Goal: Task Accomplishment & Management: Manage account settings

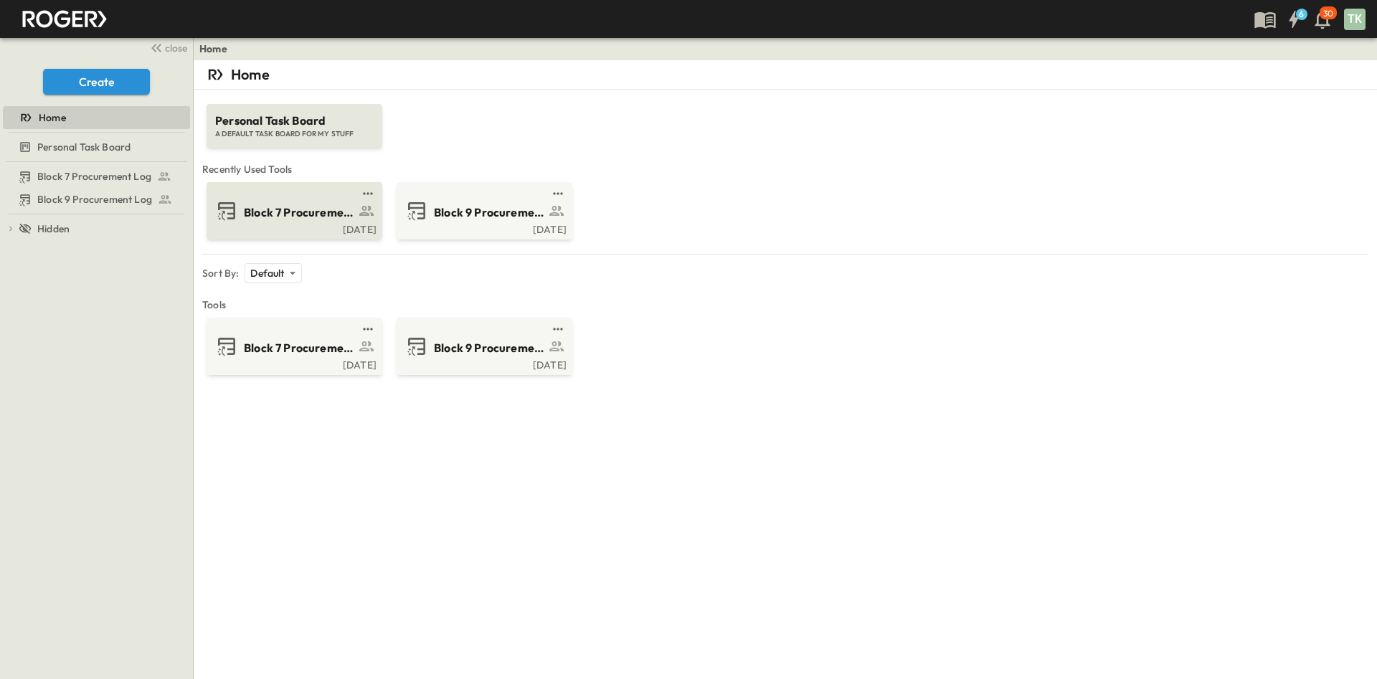
click at [278, 210] on span "Block 7 Procurement Log" at bounding box center [299, 212] width 111 height 17
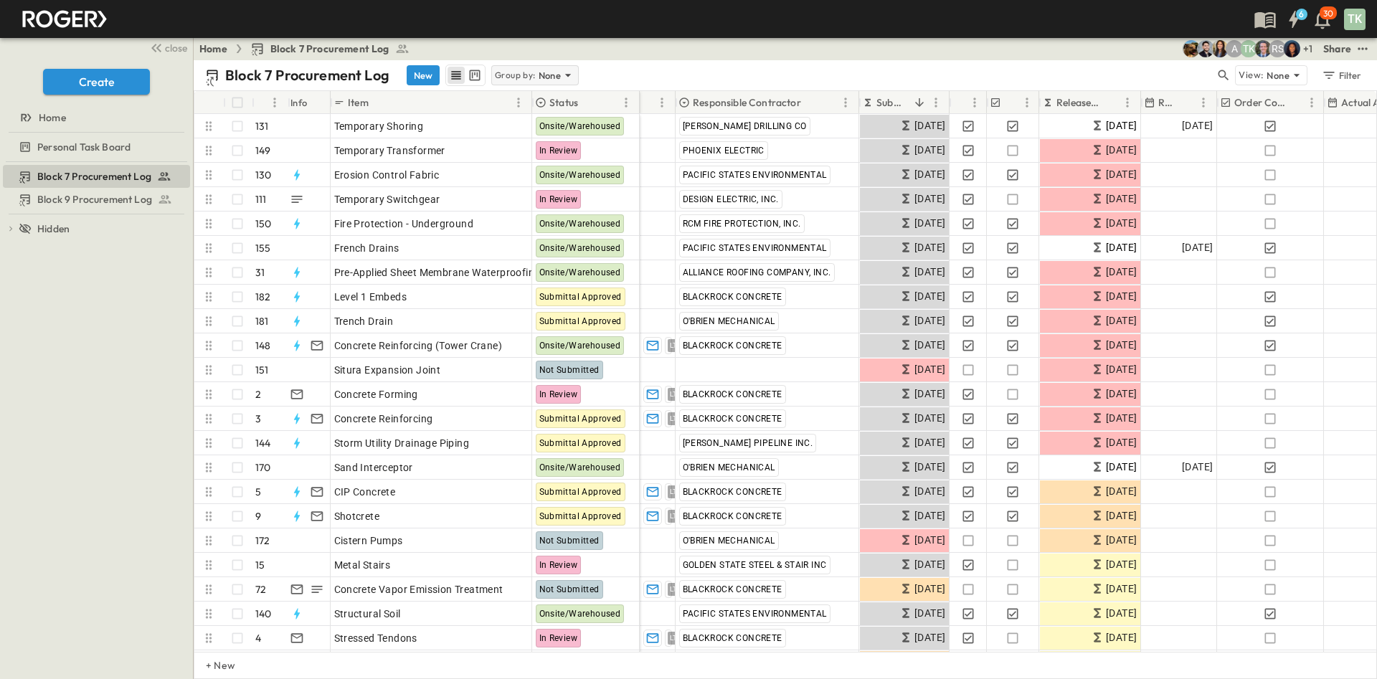
click at [520, 72] on p "Group by:" at bounding box center [515, 75] width 41 height 14
click at [521, 134] on p "Responsible Contractor" at bounding box center [534, 144] width 81 height 29
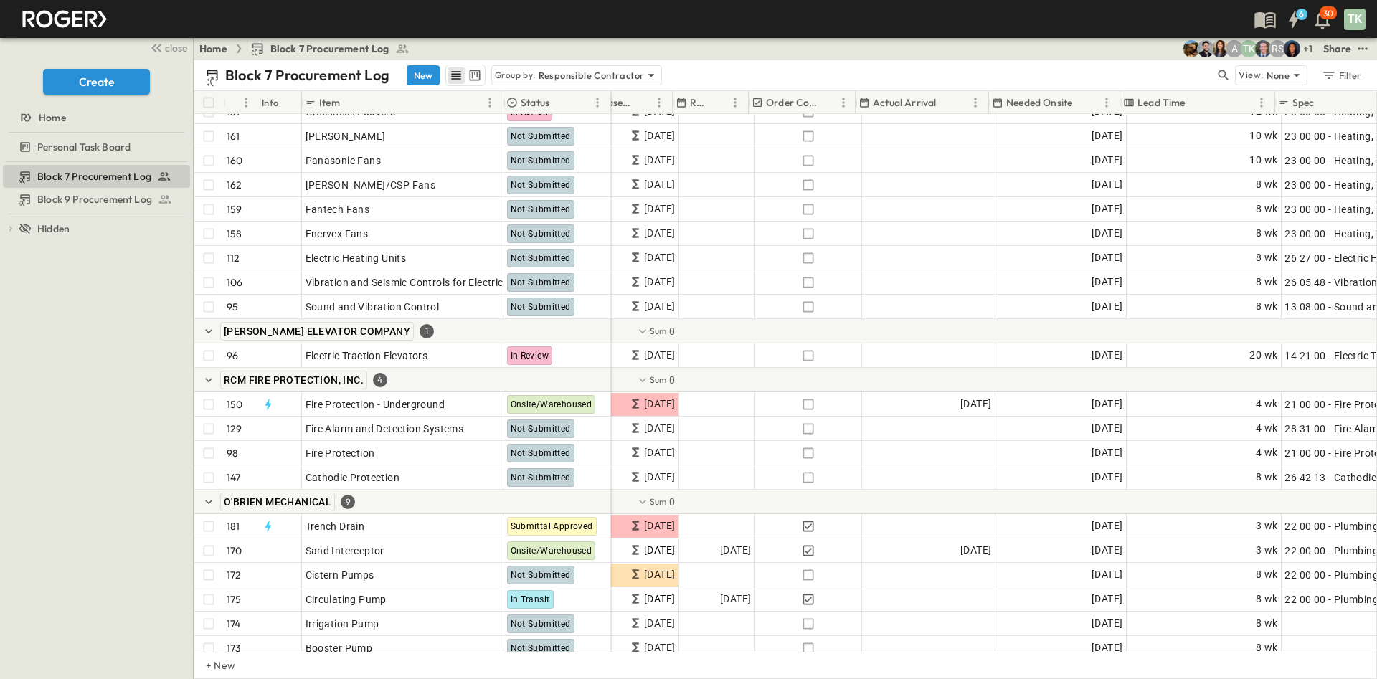
scroll to position [3551, 604]
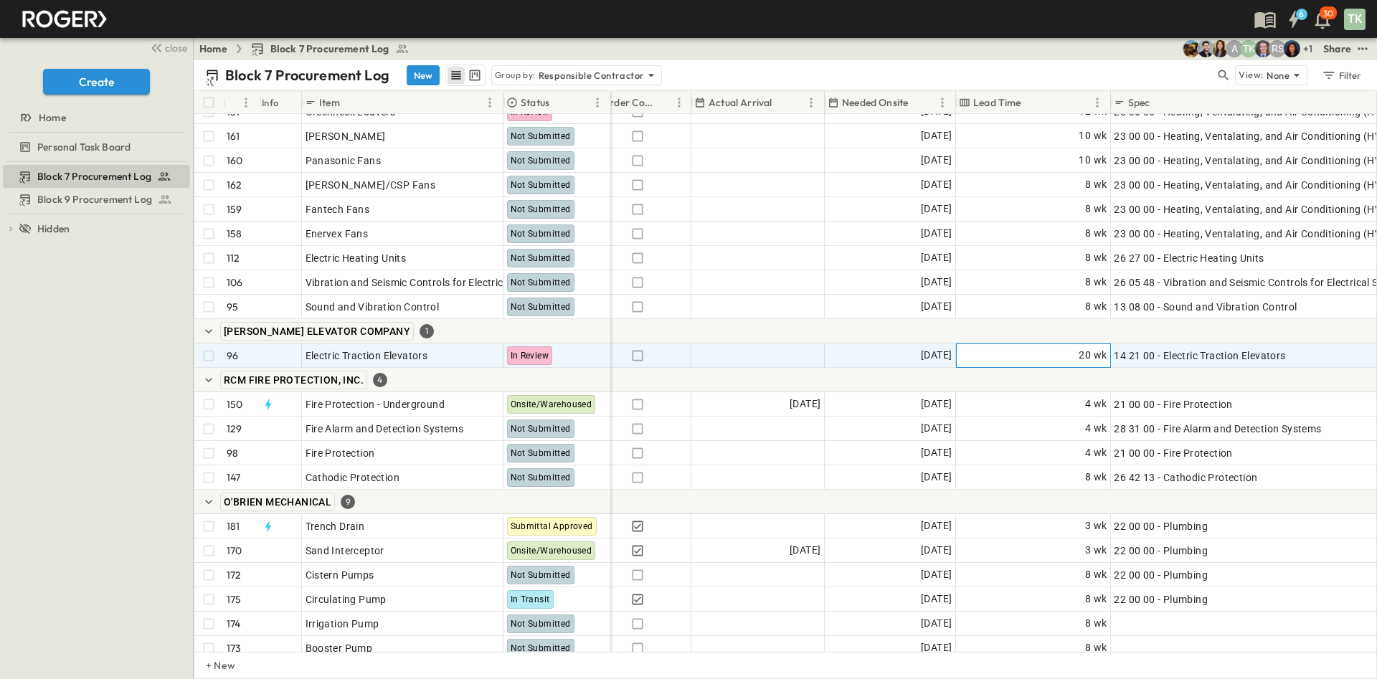
click at [1065, 355] on div "20 wk" at bounding box center [1034, 355] width 154 height 23
type input "*"
type input "**"
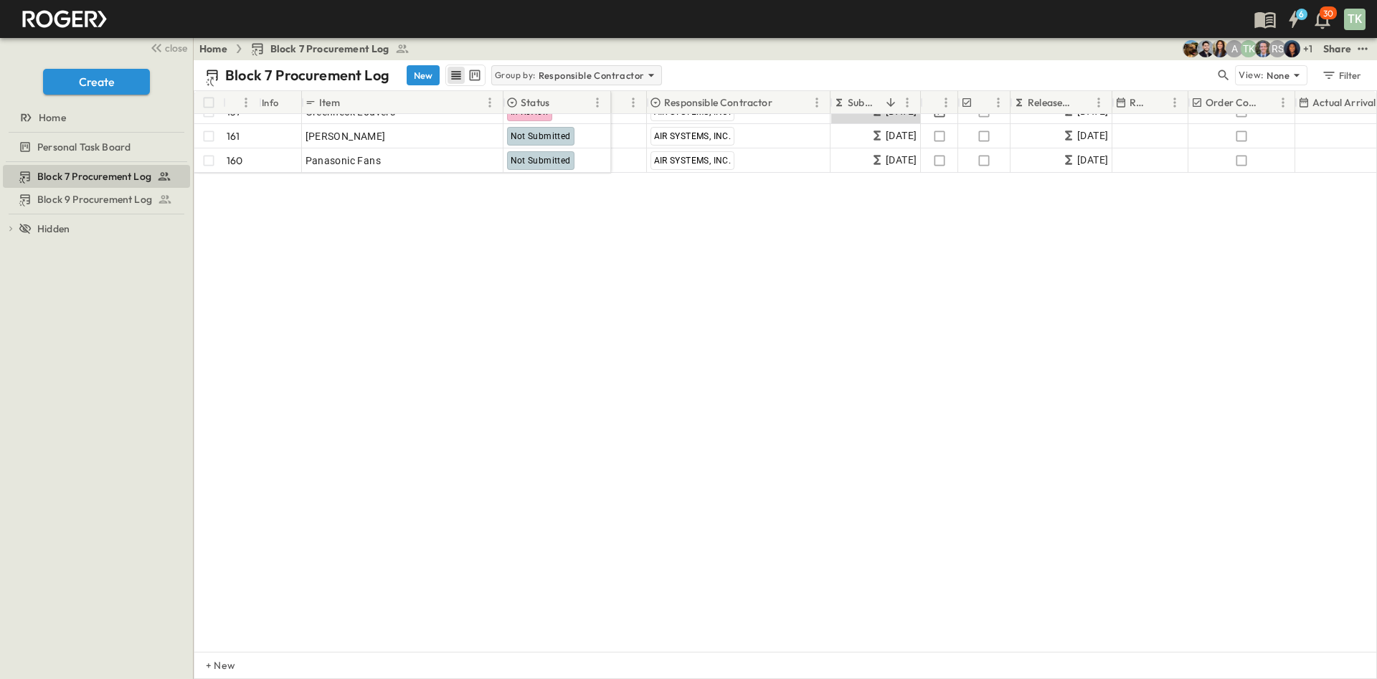
scroll to position [3013, 0]
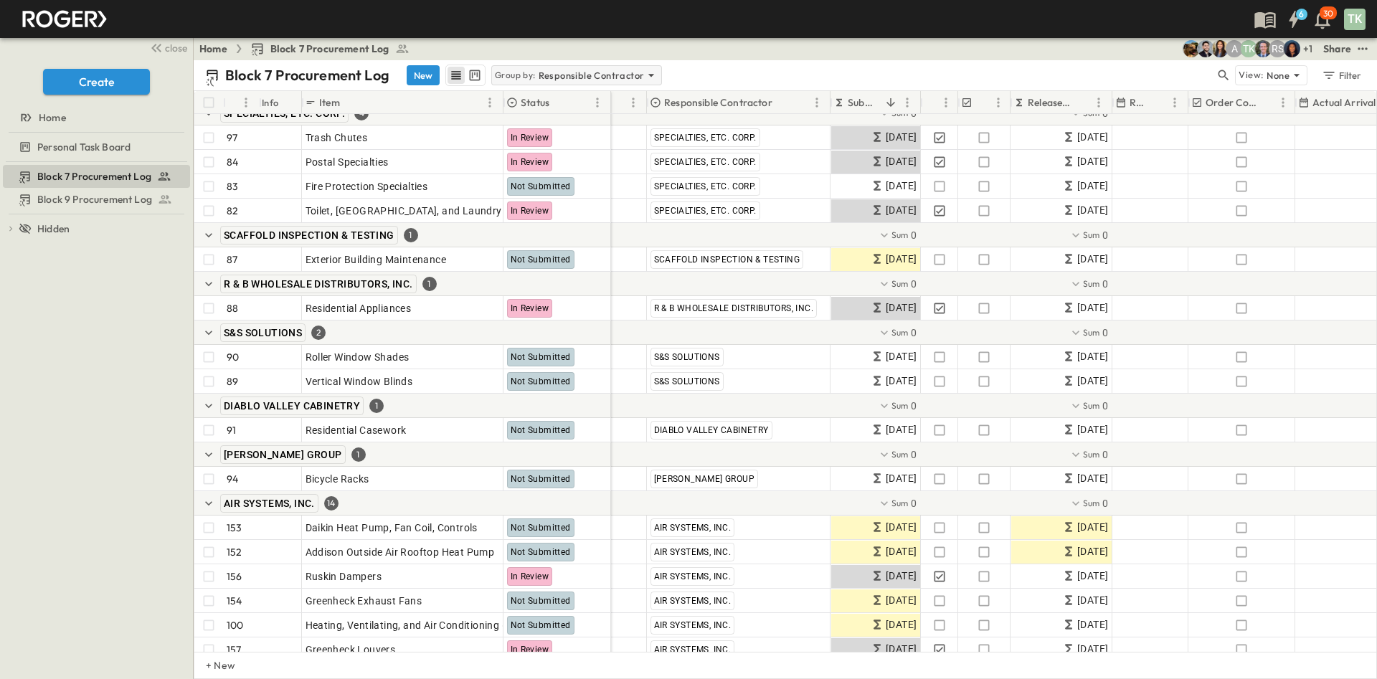
click at [587, 73] on p "Responsible Contractor" at bounding box center [592, 75] width 106 height 14
click at [563, 103] on div "None" at bounding box center [574, 95] width 167 height 20
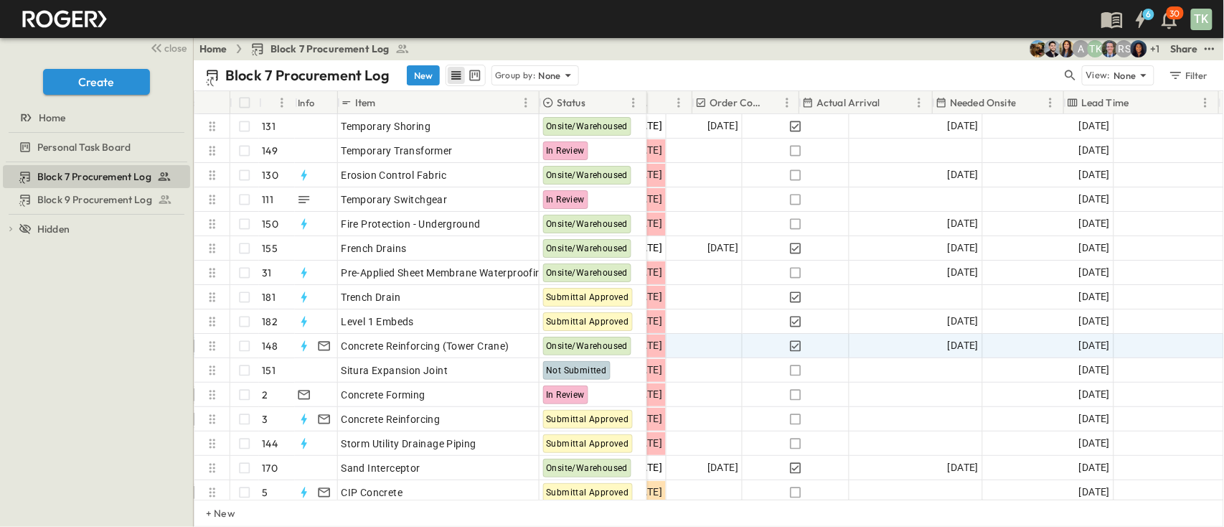
scroll to position [0, 532]
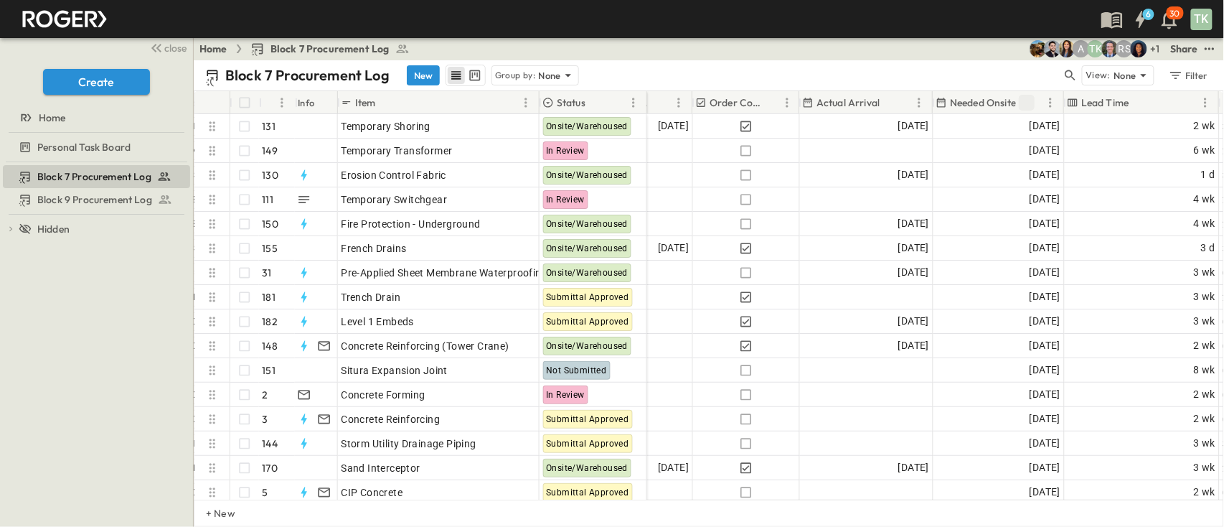
click at [1030, 98] on icon "Sort" at bounding box center [1026, 102] width 13 height 13
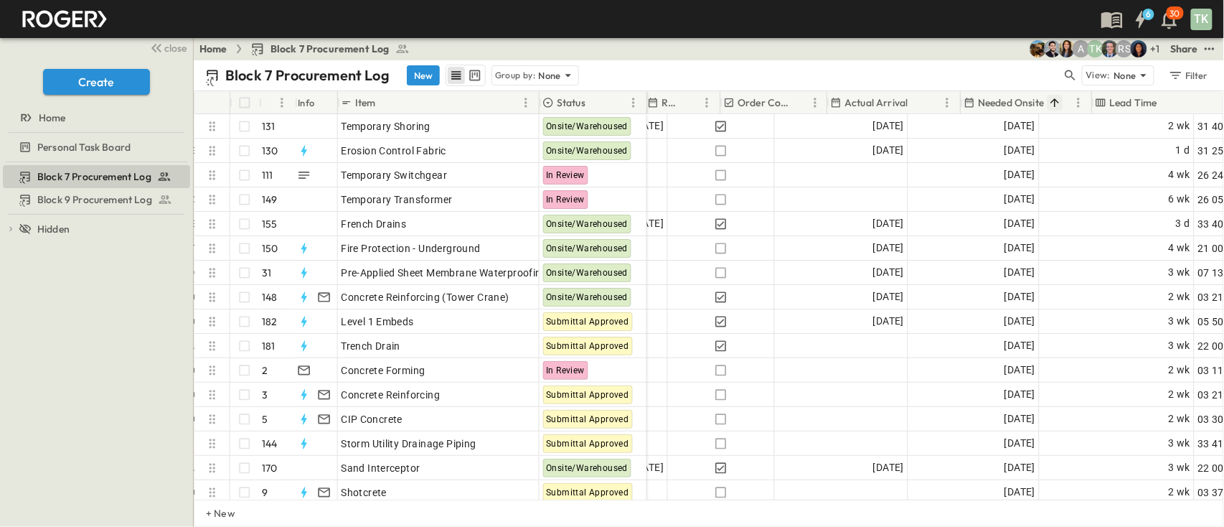
scroll to position [0, 494]
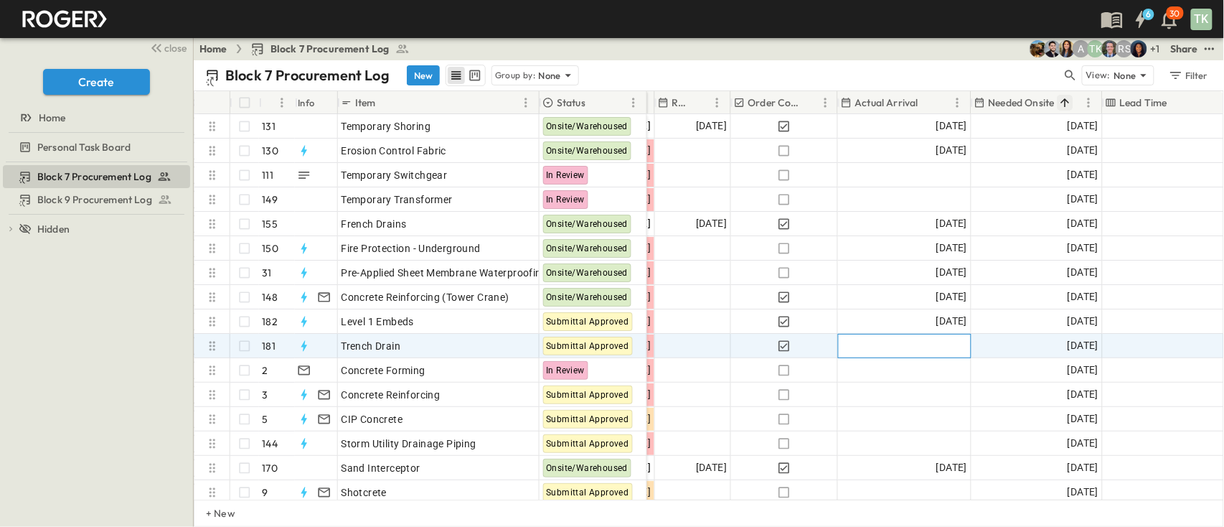
click at [897, 349] on div "Add Date" at bounding box center [905, 345] width 132 height 23
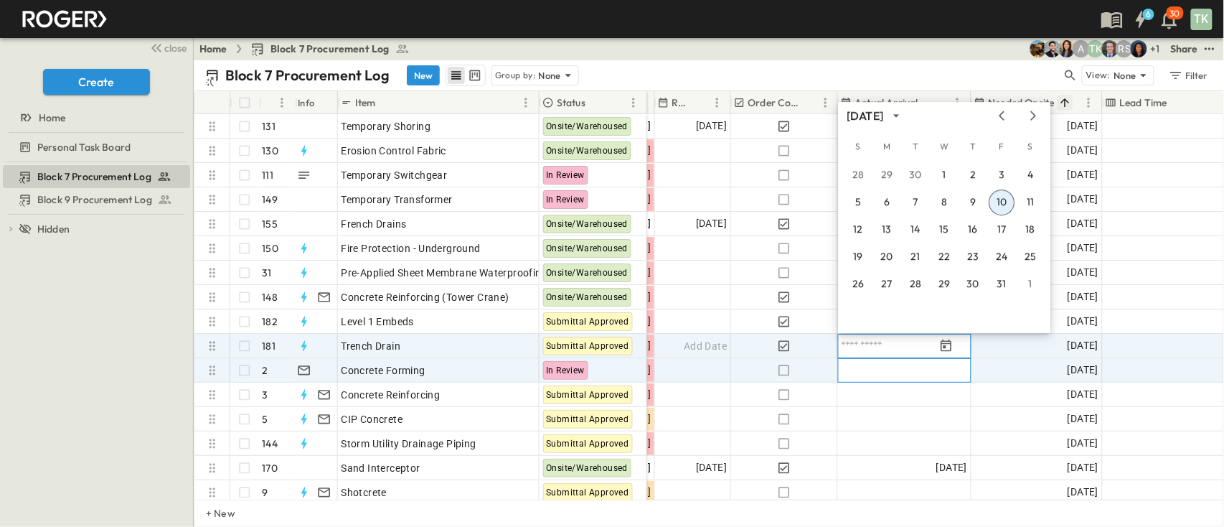
click at [854, 364] on div "Add Date" at bounding box center [905, 370] width 132 height 23
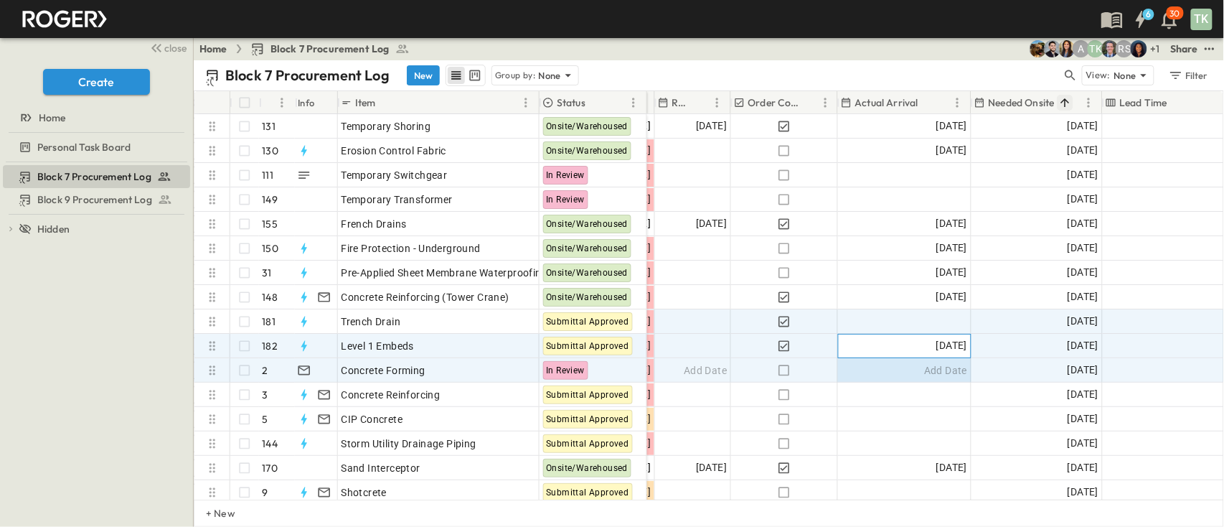
click at [864, 344] on div "[DATE]" at bounding box center [905, 345] width 132 height 23
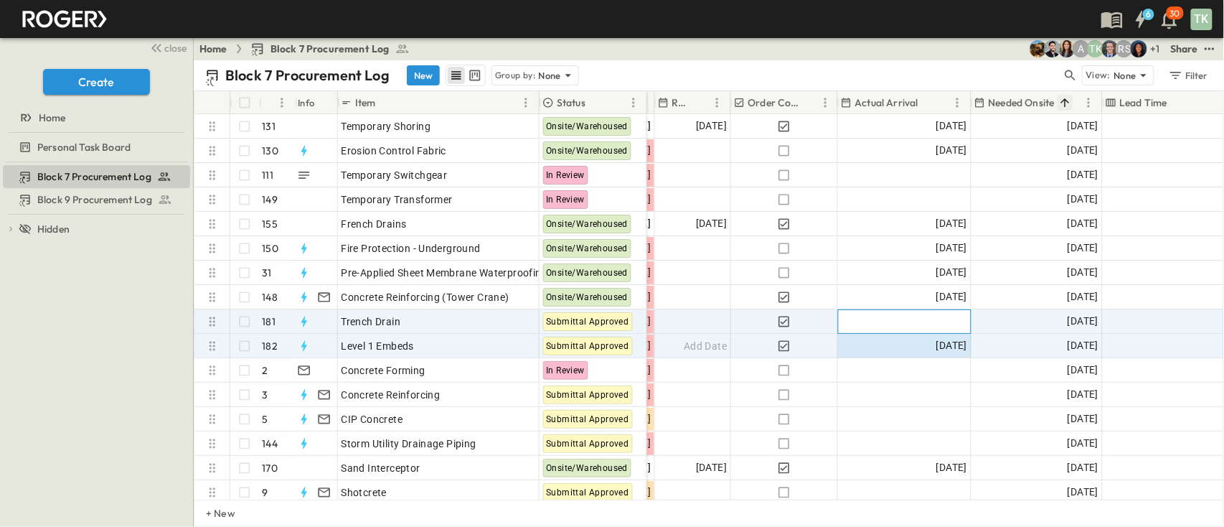
click at [919, 320] on div "Add Date" at bounding box center [905, 321] width 132 height 23
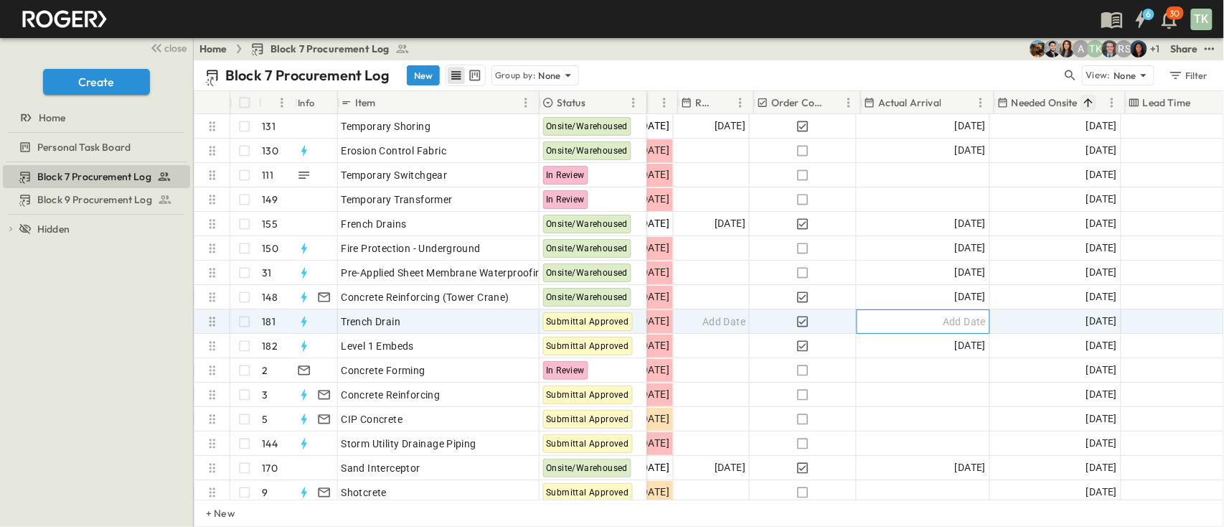
scroll to position [0, 471]
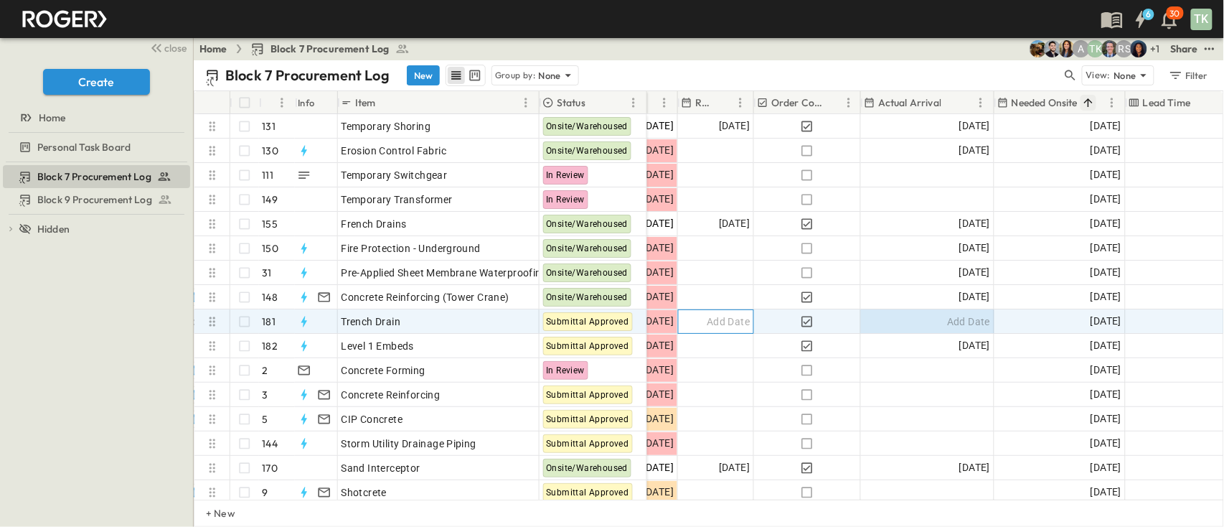
click at [735, 322] on span "Add Date" at bounding box center [728, 321] width 43 height 14
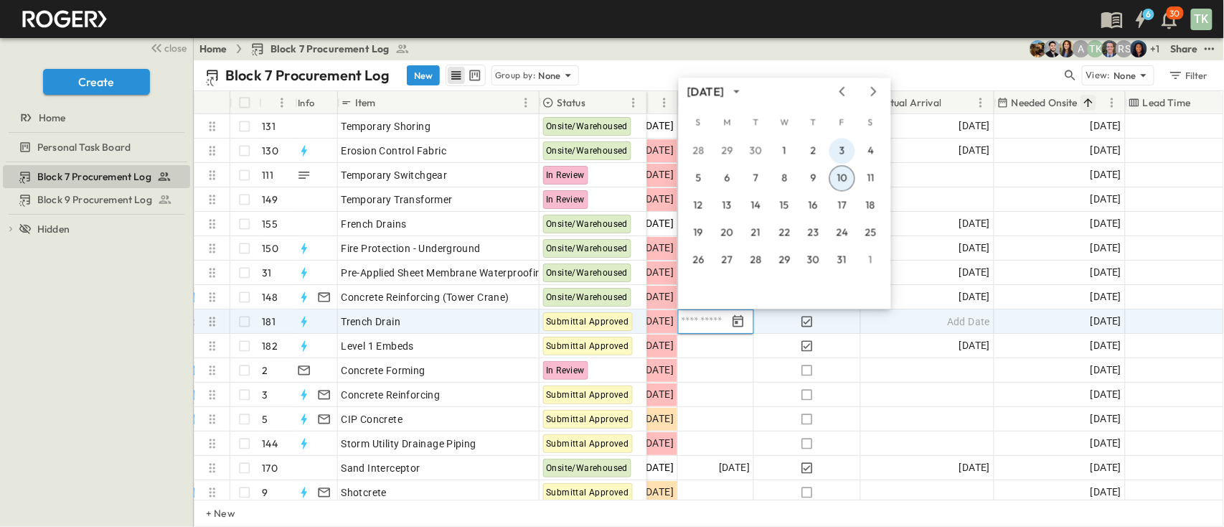
click at [843, 148] on button "3" at bounding box center [842, 151] width 26 height 26
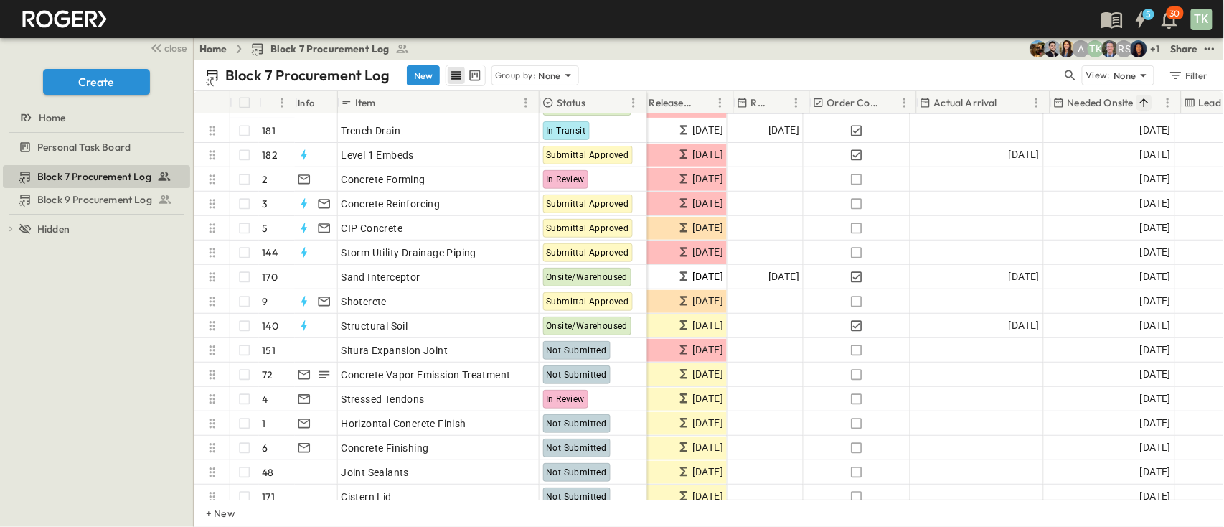
scroll to position [191, 430]
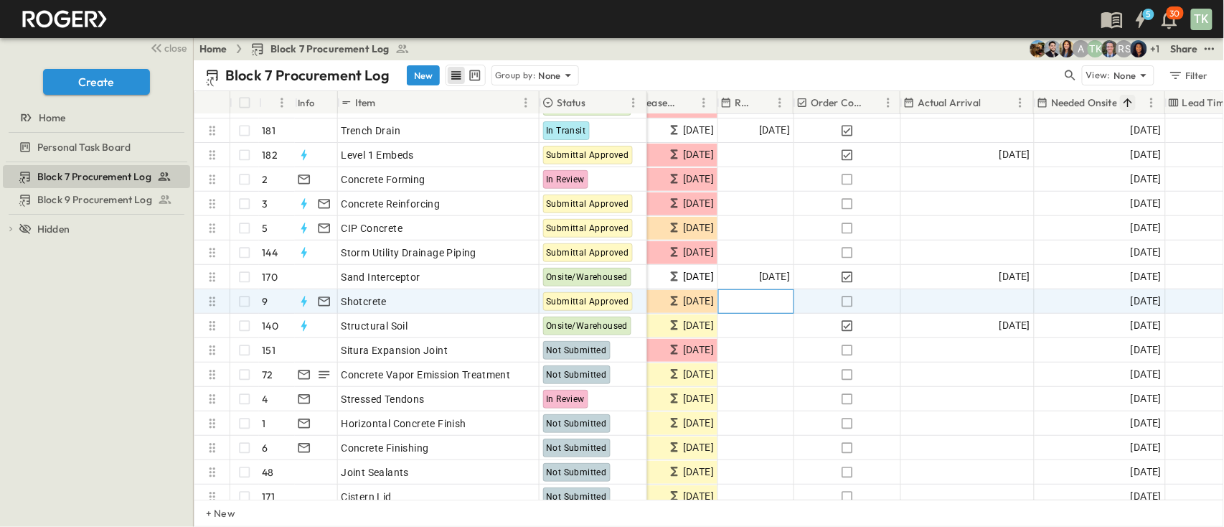
click at [757, 300] on span "Add Date" at bounding box center [768, 301] width 43 height 14
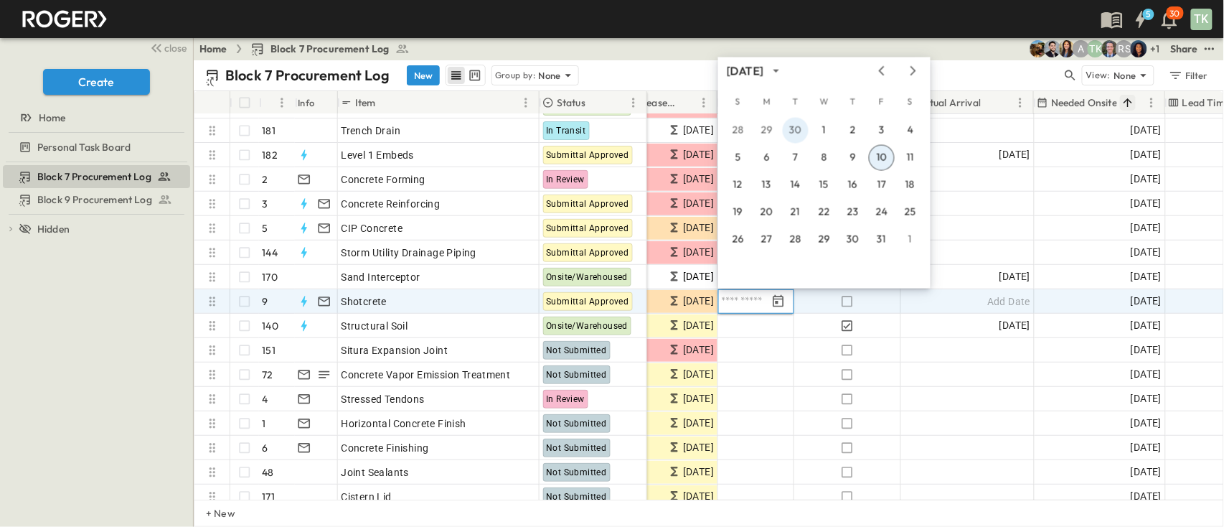
click at [806, 132] on button "30" at bounding box center [796, 131] width 26 height 26
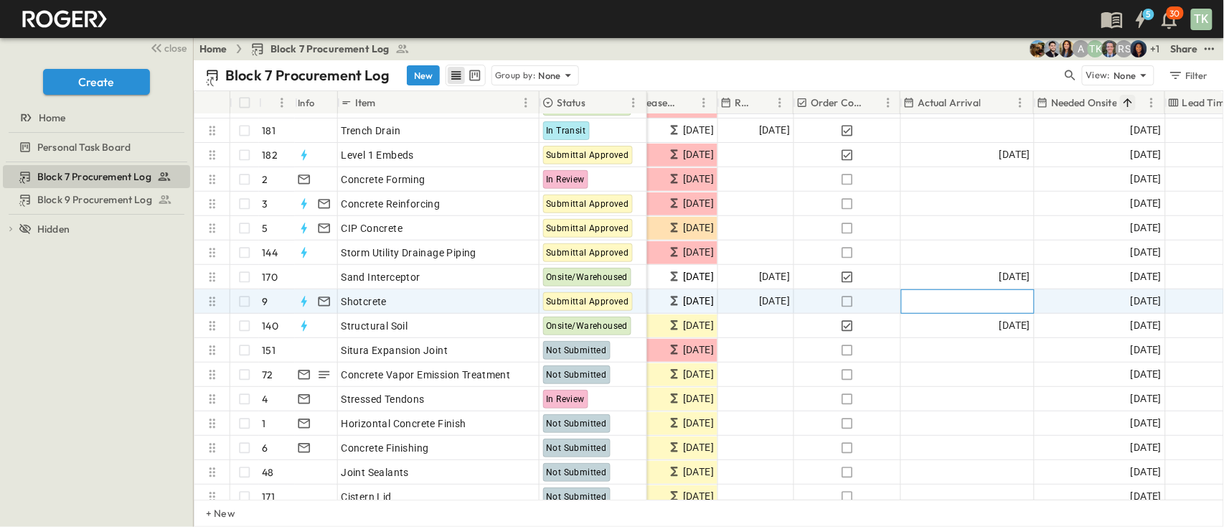
click at [977, 299] on div "Add Date" at bounding box center [968, 301] width 132 height 23
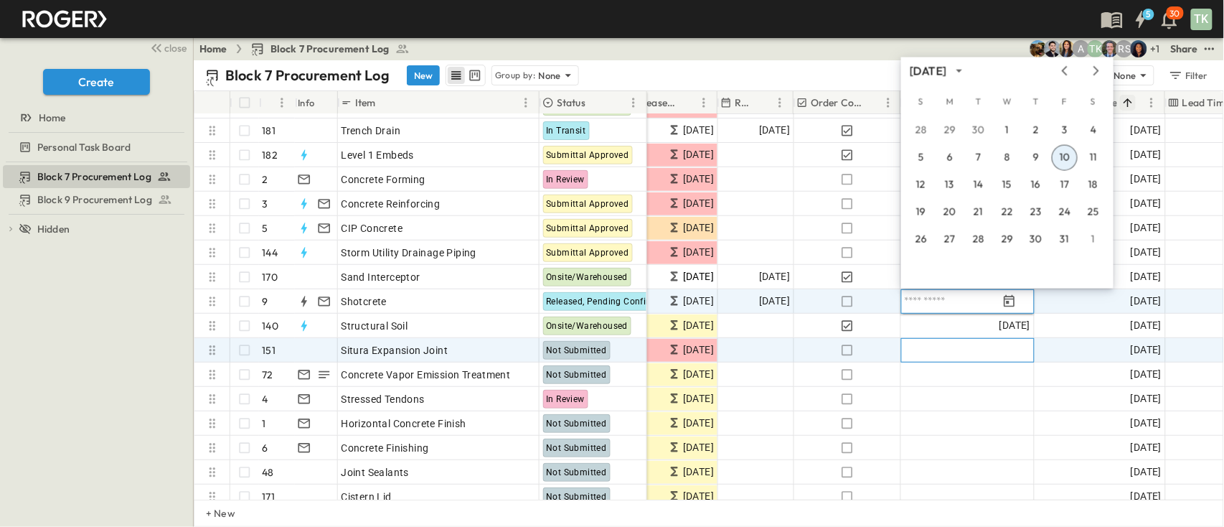
click at [917, 343] on div "Add Date" at bounding box center [968, 350] width 132 height 23
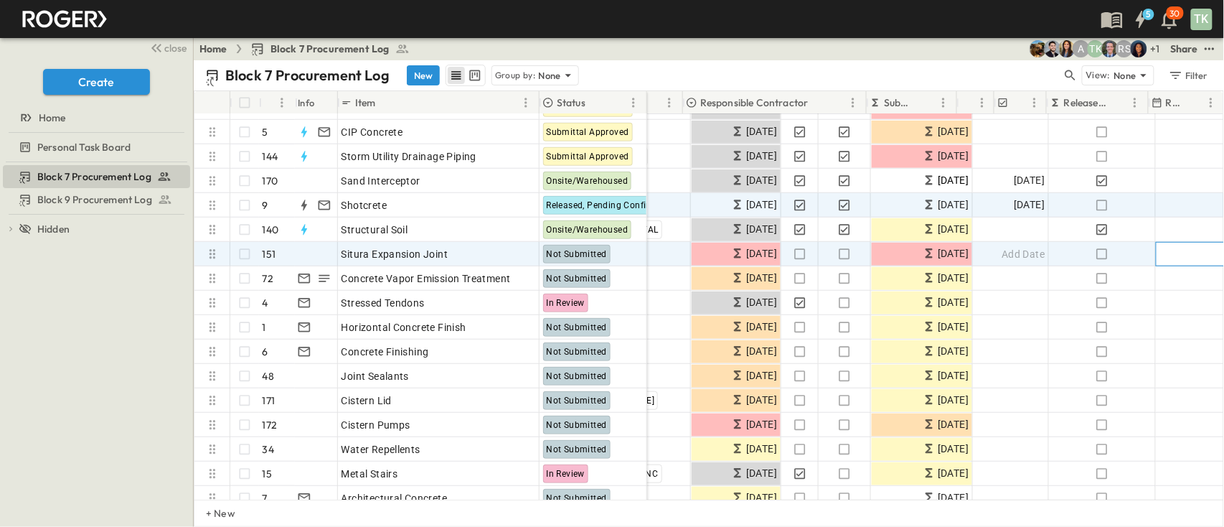
scroll to position [287, 0]
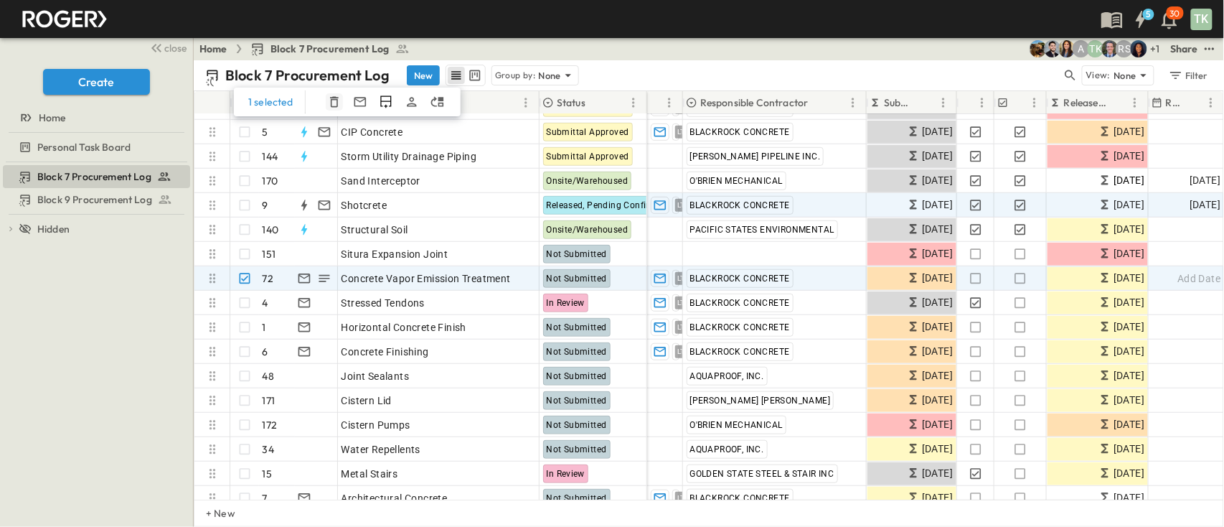
click at [332, 100] on icon "button" at bounding box center [334, 102] width 9 height 11
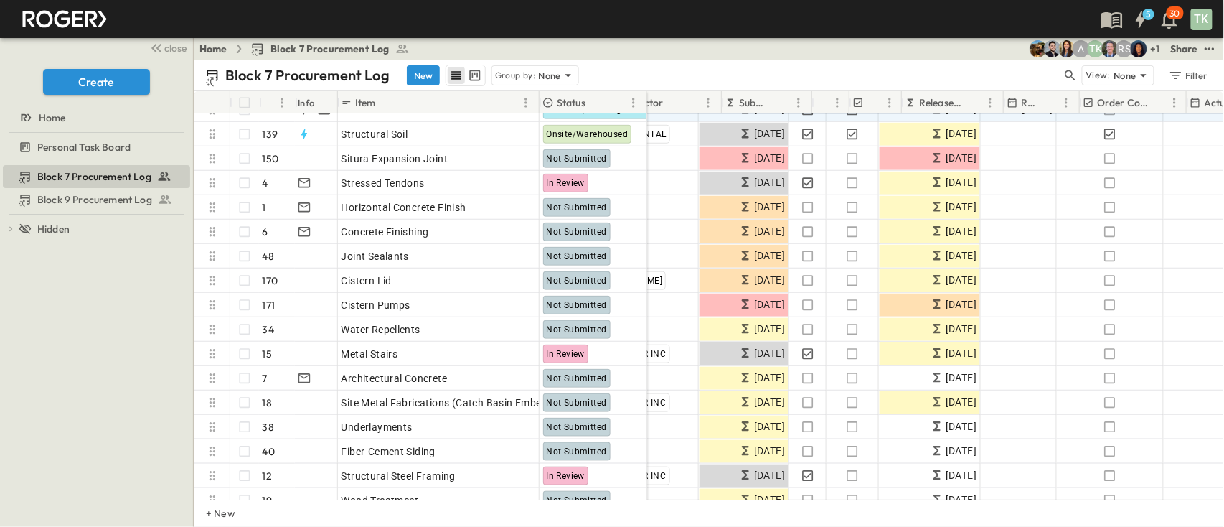
scroll to position [382, 144]
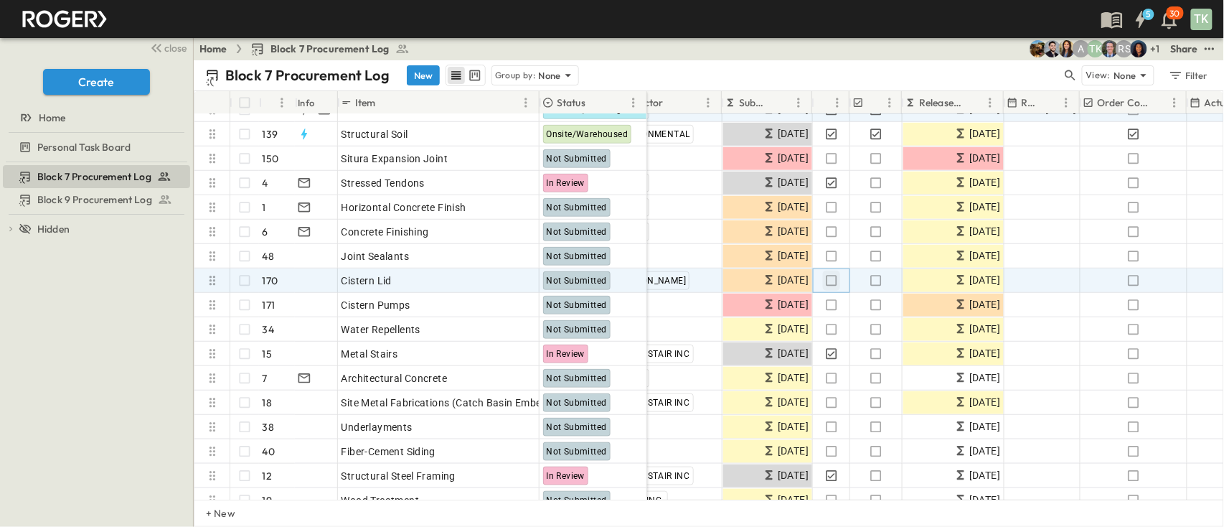
click at [833, 282] on icon "button" at bounding box center [831, 280] width 14 height 14
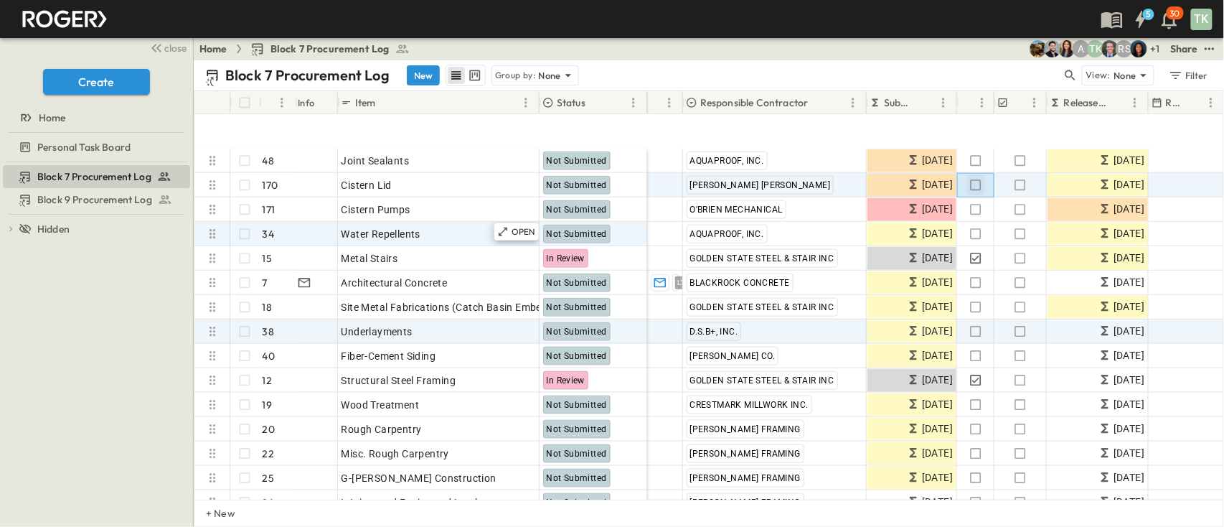
scroll to position [574, 0]
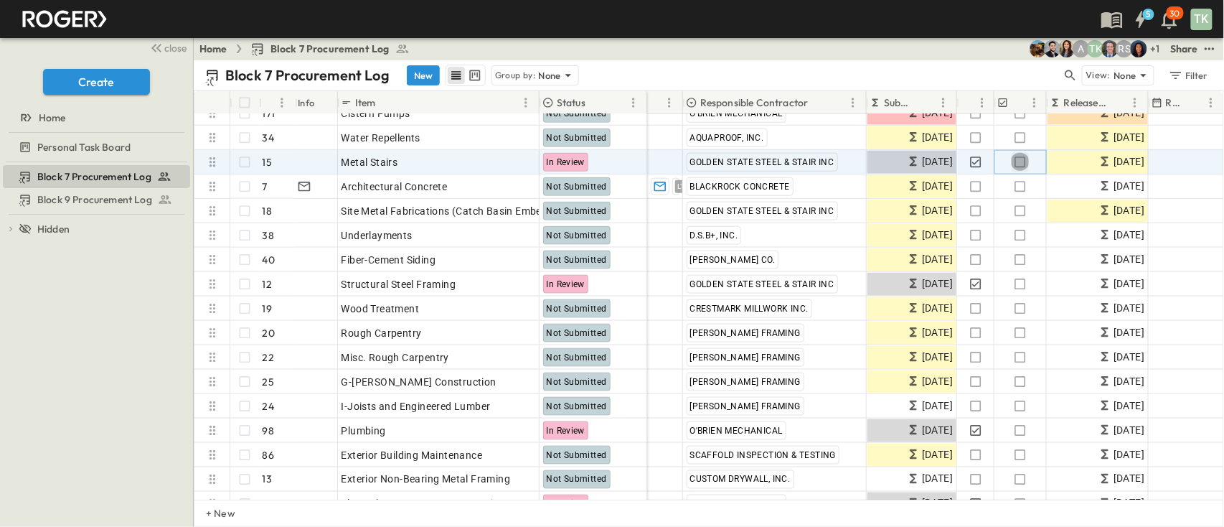
click at [1018, 160] on icon "button" at bounding box center [1020, 162] width 14 height 14
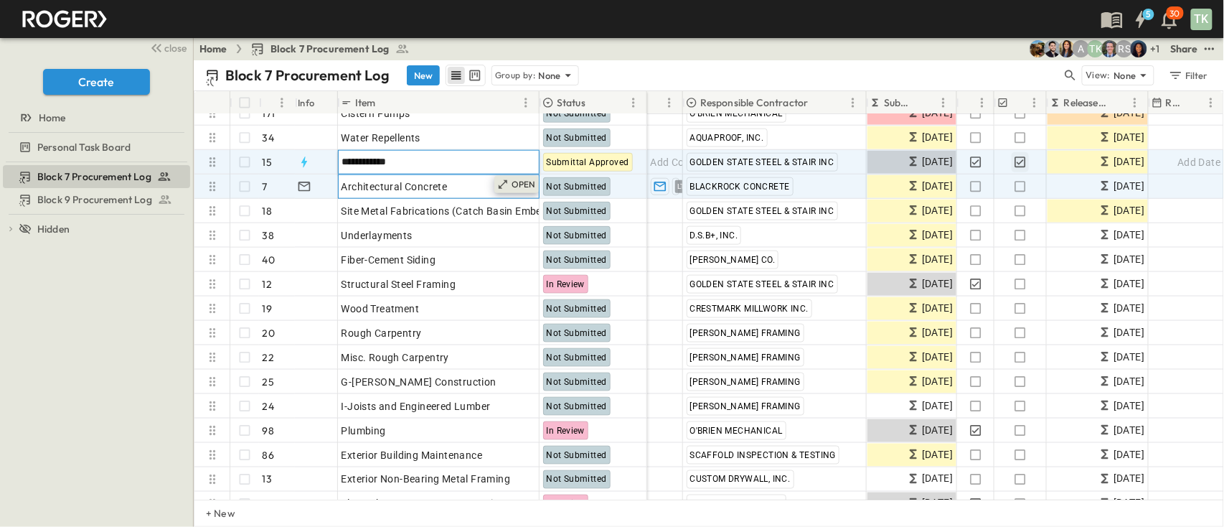
click at [509, 185] on div "OPEN" at bounding box center [516, 184] width 44 height 17
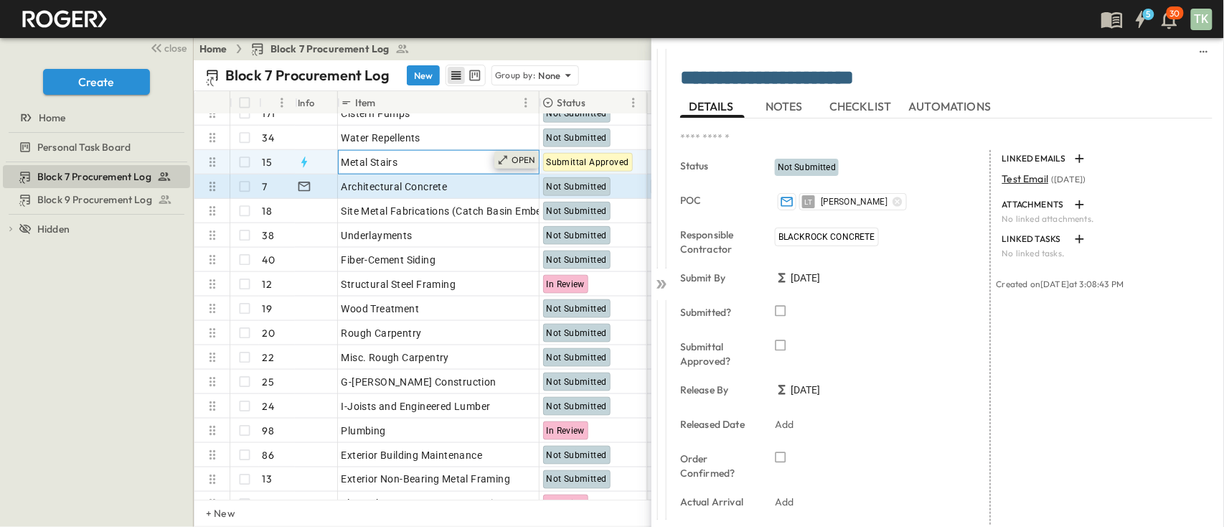
click at [507, 164] on icon at bounding box center [502, 159] width 11 height 11
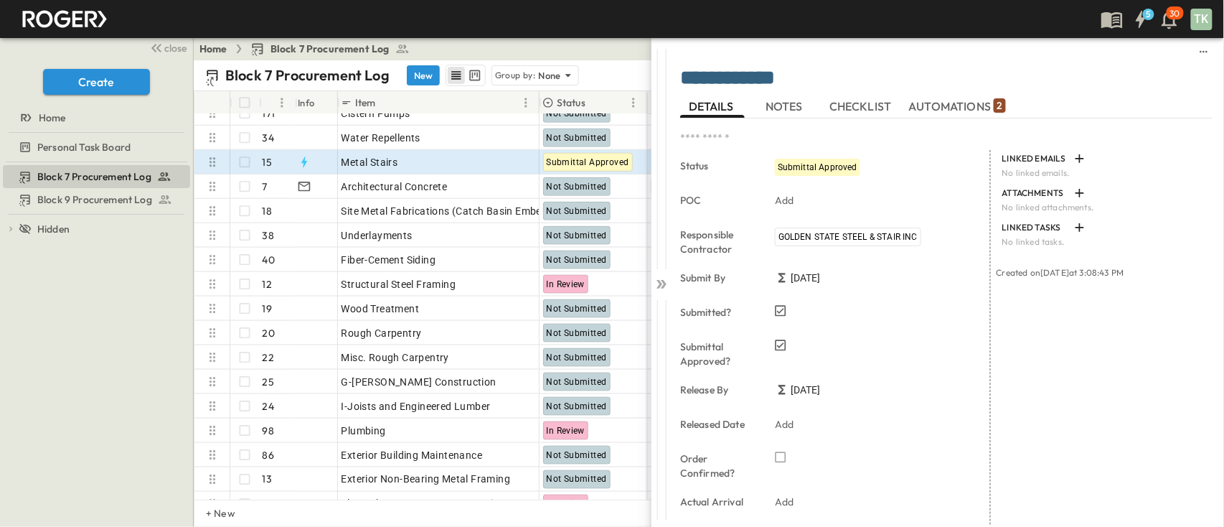
click at [786, 109] on span "NOTES" at bounding box center [785, 106] width 40 height 13
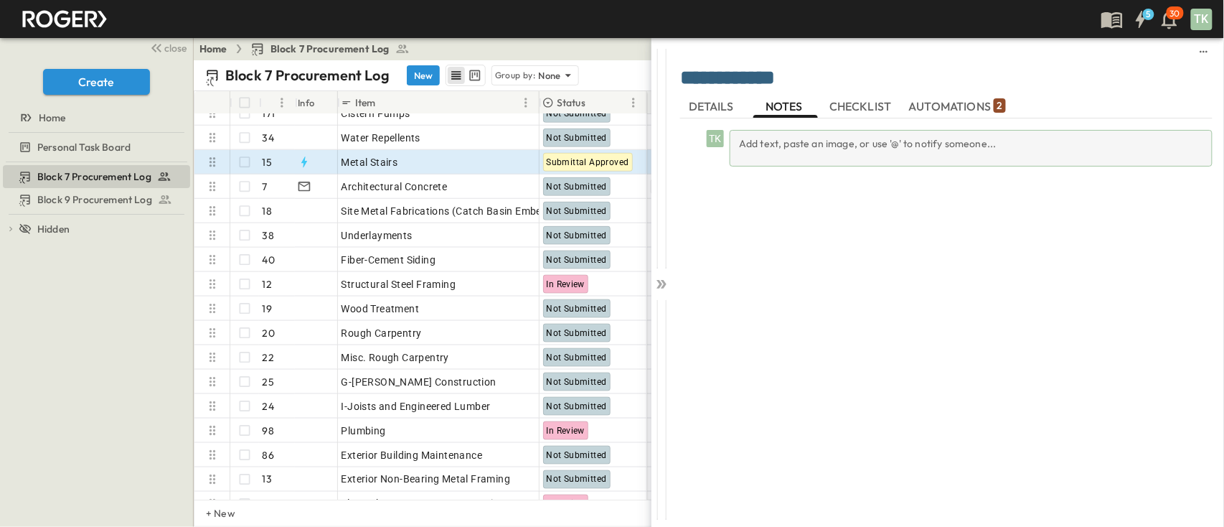
click at [816, 145] on div "Add text, paste an image, or use '@' to notify someone..." at bounding box center [971, 148] width 483 height 37
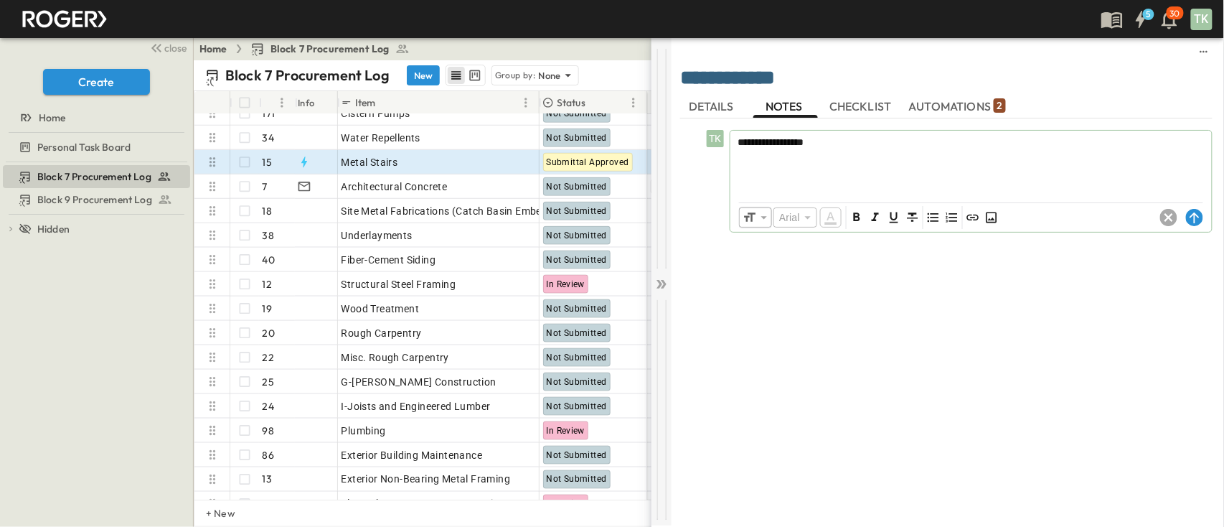
click at [660, 284] on icon at bounding box center [659, 284] width 6 height 9
click at [1200, 217] on circle at bounding box center [1194, 217] width 17 height 17
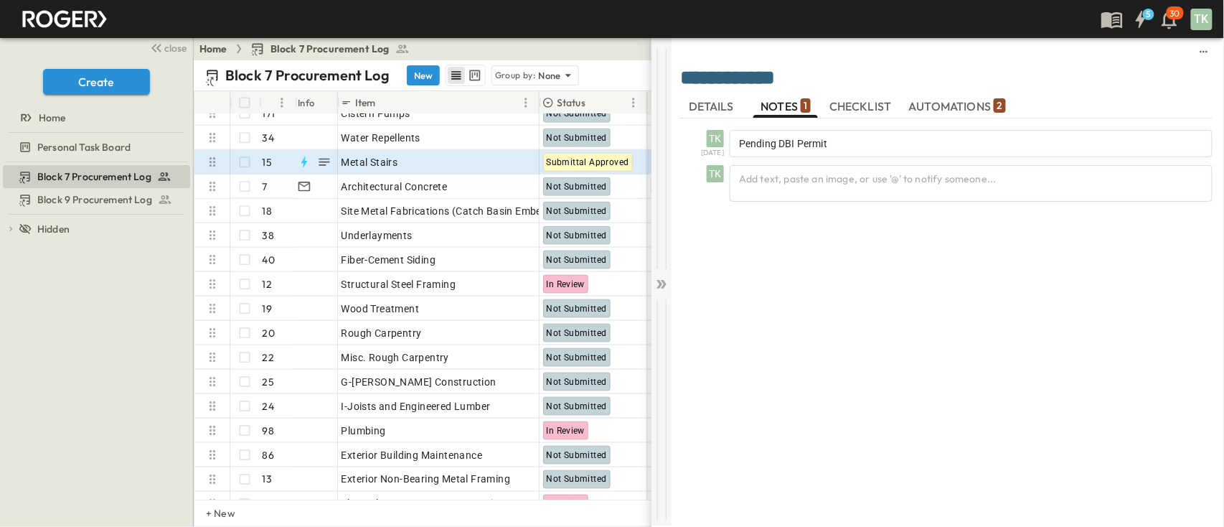
click at [668, 278] on icon at bounding box center [661, 284] width 14 height 14
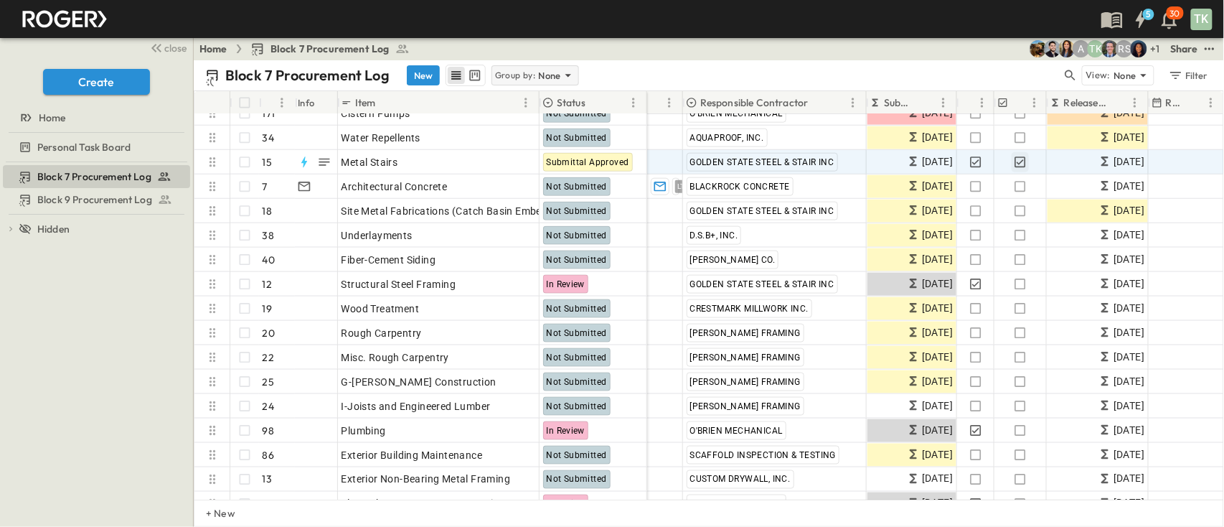
click at [521, 80] on p "Group by:" at bounding box center [515, 75] width 41 height 14
click at [522, 80] on p "Group by:" at bounding box center [515, 75] width 41 height 14
click at [635, 65] on div "Block 7 Procurement Log New Group by: None" at bounding box center [633, 76] width 857 height 22
click at [929, 103] on icon "Sort" at bounding box center [926, 102] width 13 height 13
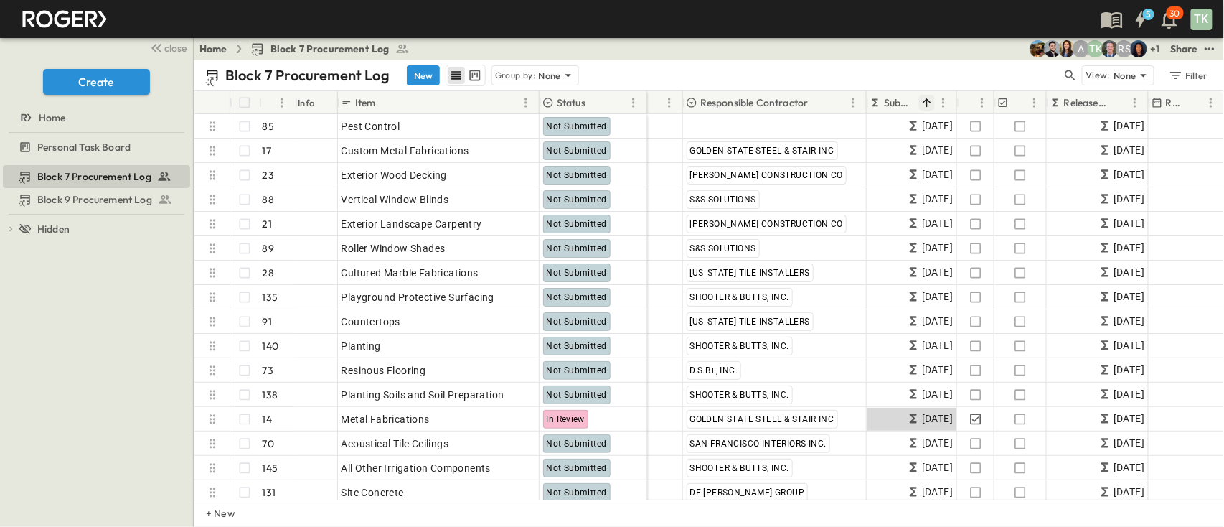
click at [933, 106] on button "Sort" at bounding box center [927, 103] width 16 height 16
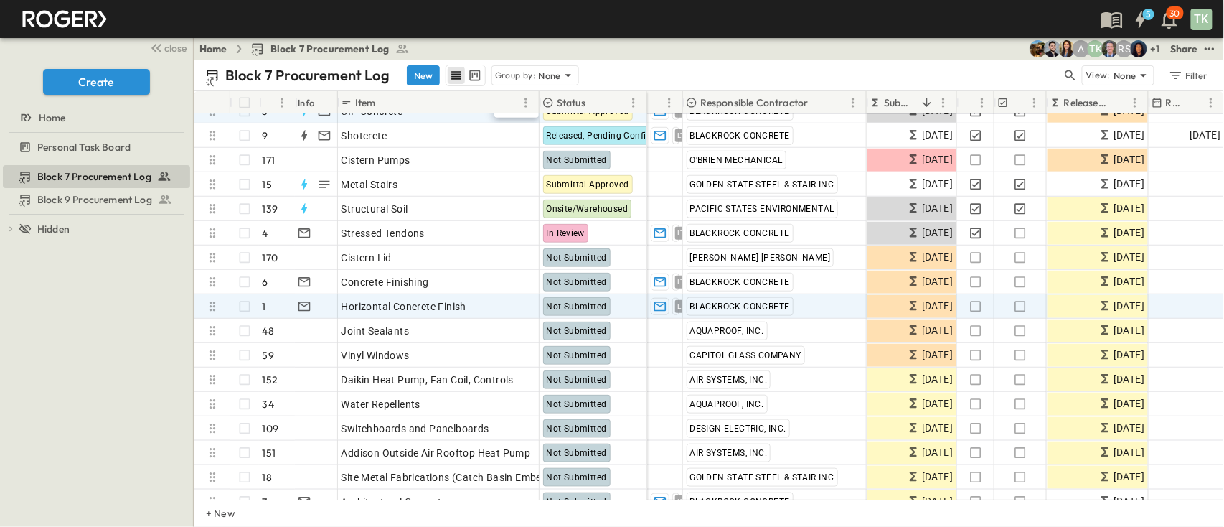
scroll to position [382, 0]
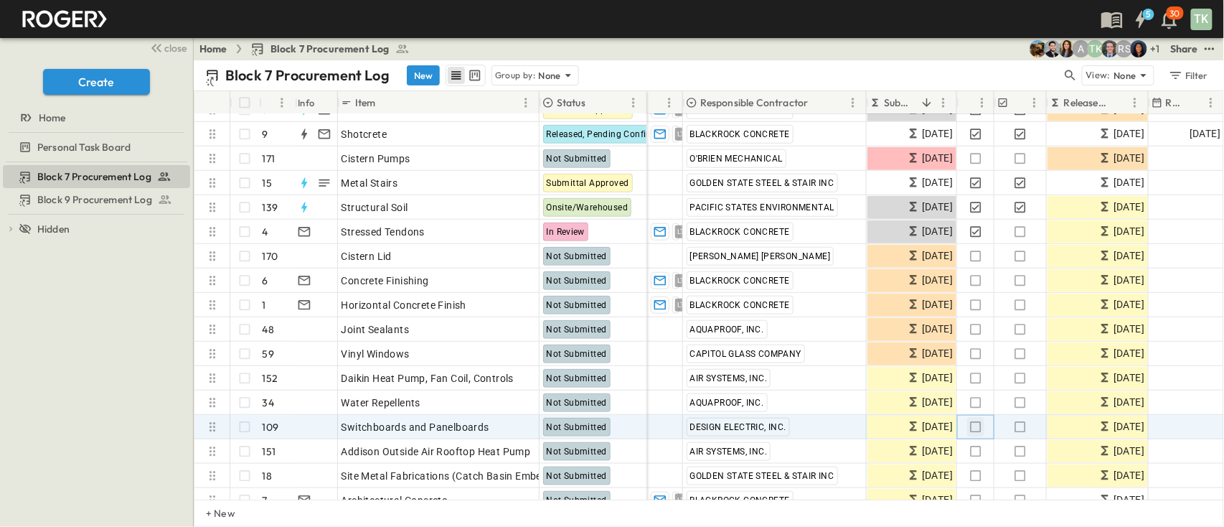
click at [979, 430] on icon "button" at bounding box center [975, 426] width 11 height 11
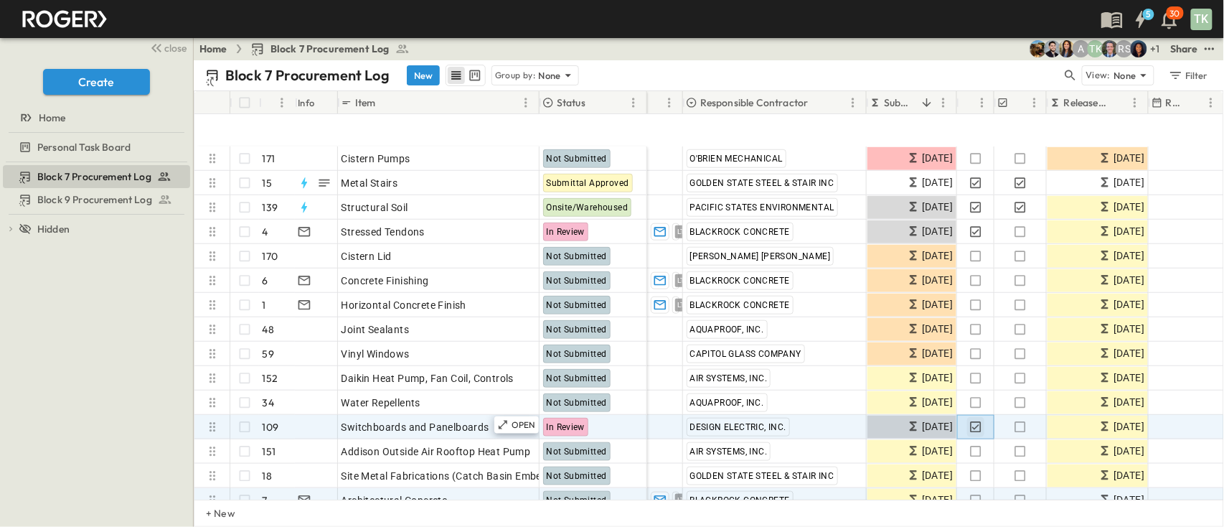
scroll to position [478, 0]
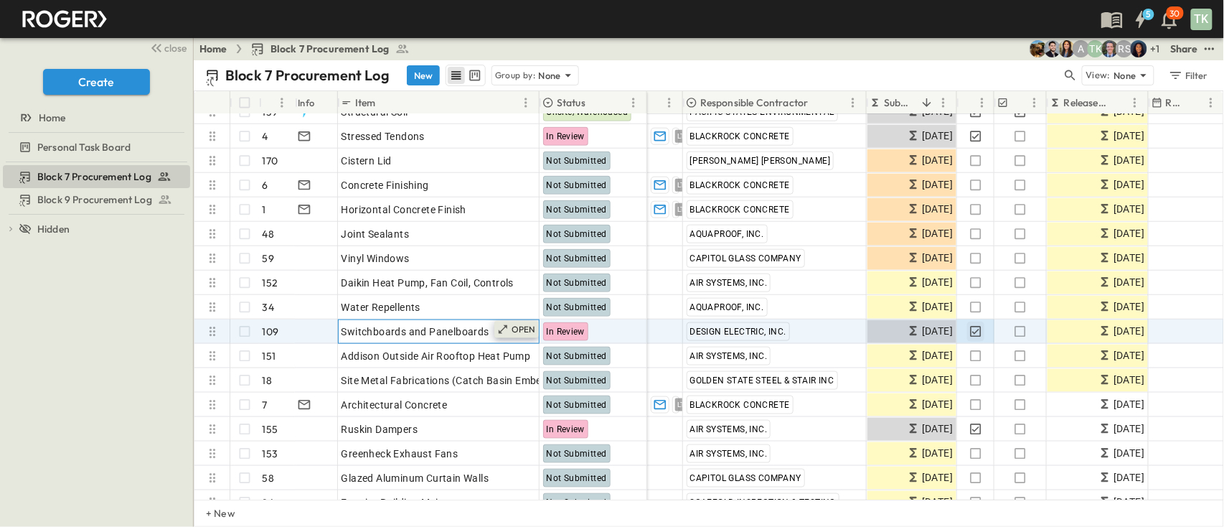
click at [505, 326] on icon at bounding box center [503, 329] width 9 height 9
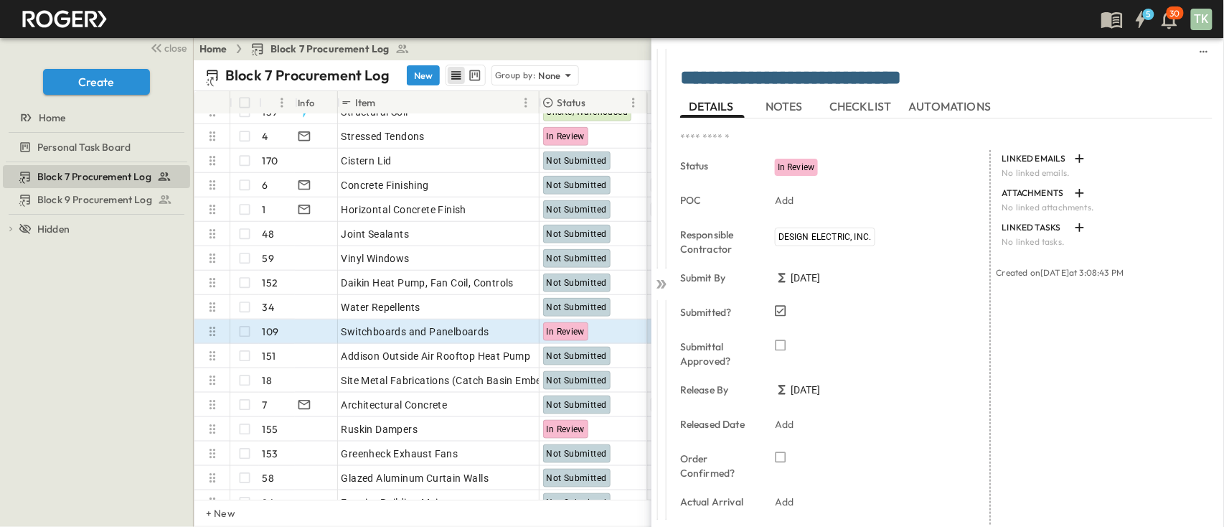
click at [796, 100] on span "NOTES" at bounding box center [785, 106] width 40 height 13
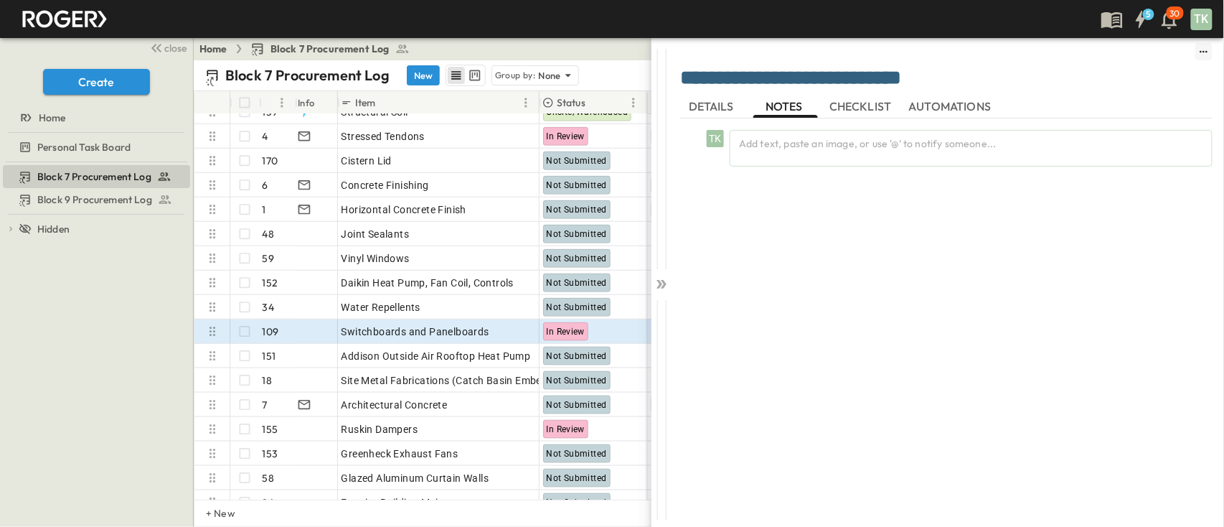
click at [1199, 53] on icon "sidedrawer-menu" at bounding box center [1203, 51] width 11 height 11
click at [947, 241] on div "TK Add text, paste an image, or use '@' to notify someone..." at bounding box center [946, 314] width 532 height 392
click at [660, 286] on icon at bounding box center [659, 284] width 6 height 9
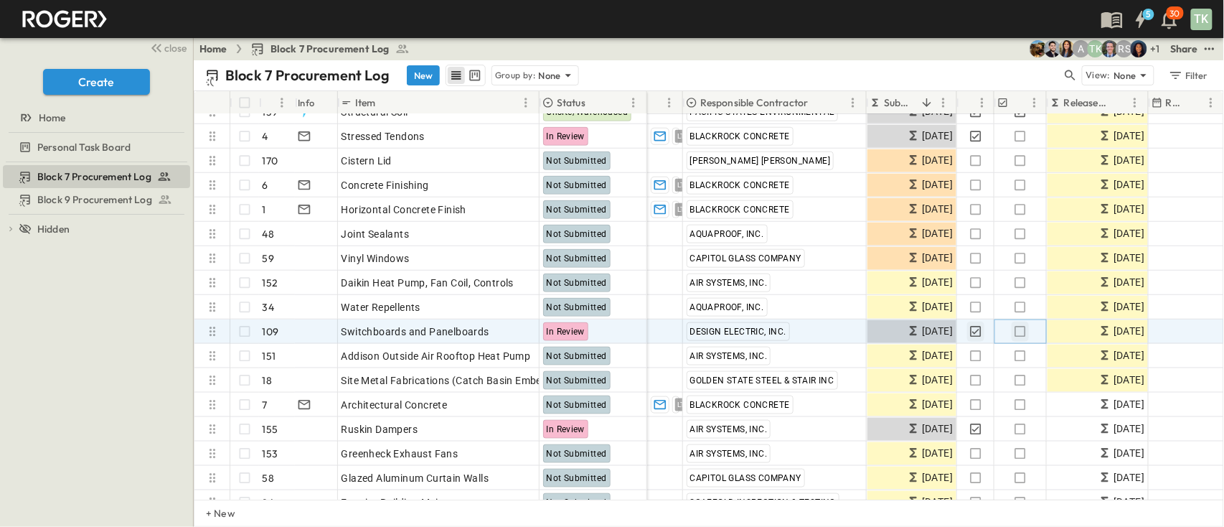
click at [1019, 332] on icon "button" at bounding box center [1020, 331] width 14 height 14
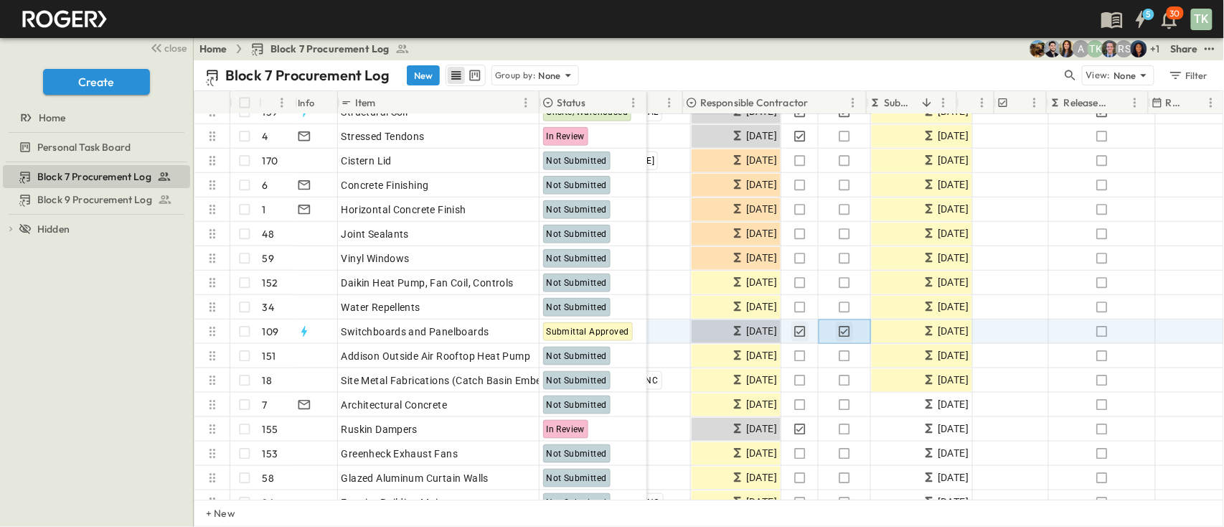
scroll to position [478, 0]
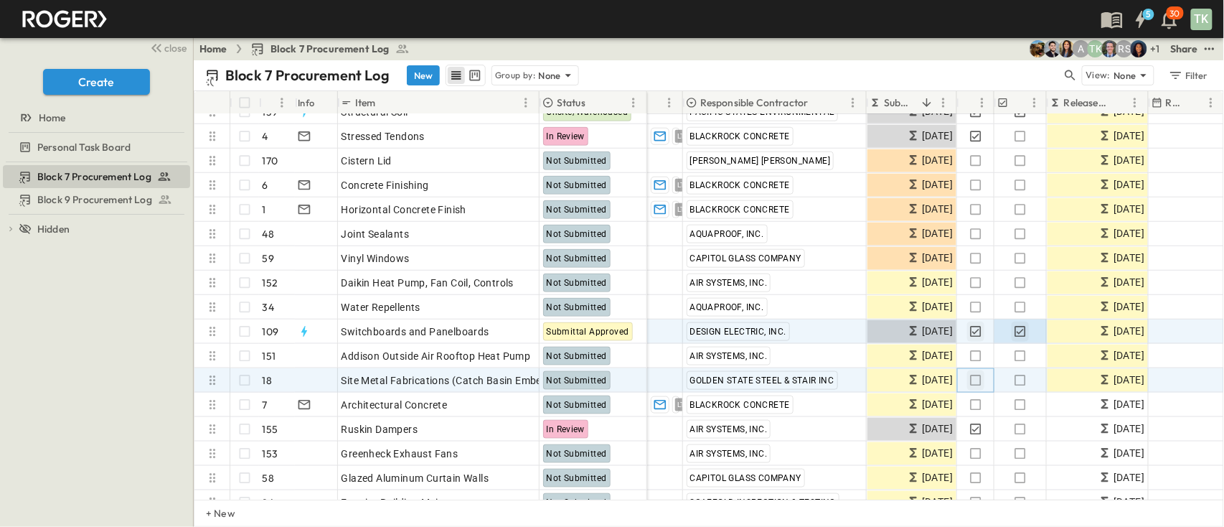
click at [980, 379] on icon "button" at bounding box center [975, 379] width 11 height 11
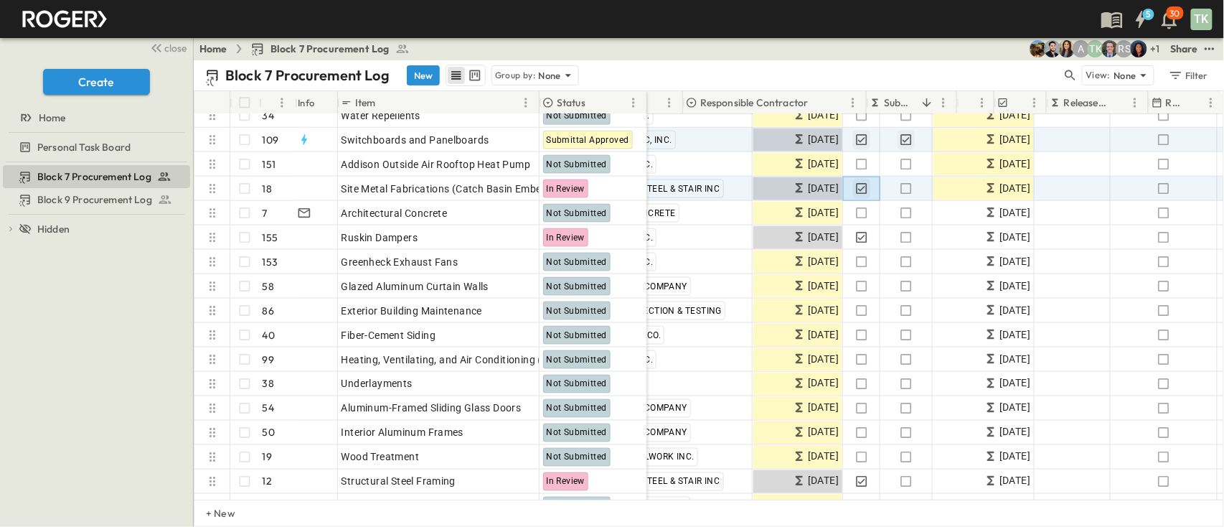
scroll to position [669, 0]
